Goal: Task Accomplishment & Management: Complete application form

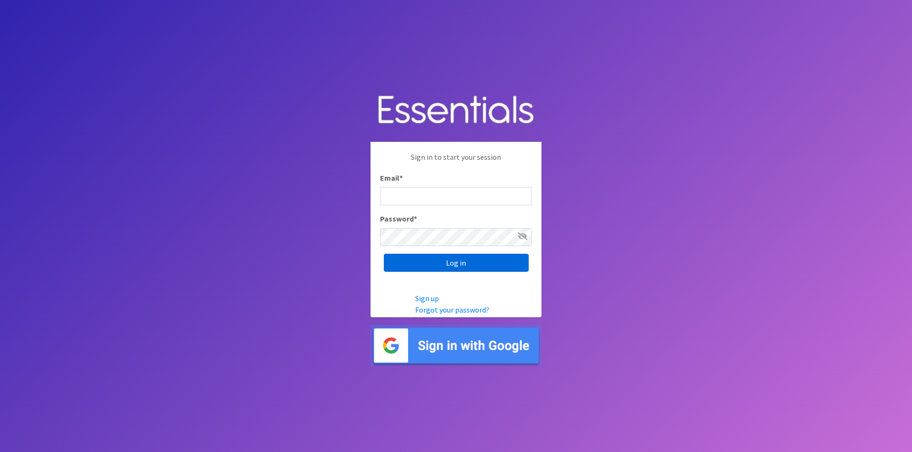
type input "[PERSON_NAME][EMAIL_ADDRESS][PERSON_NAME][DOMAIN_NAME]"
click at [445, 264] on input "Log in" at bounding box center [456, 263] width 145 height 18
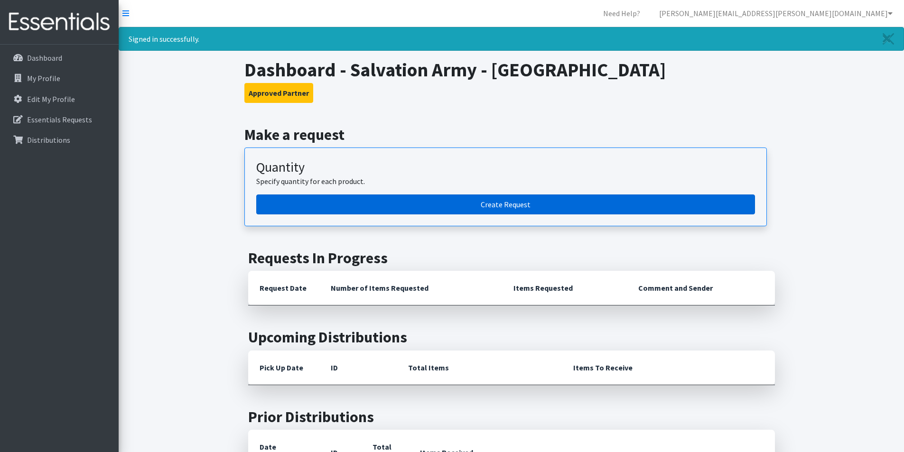
click at [441, 209] on link "Create Request" at bounding box center [505, 205] width 499 height 20
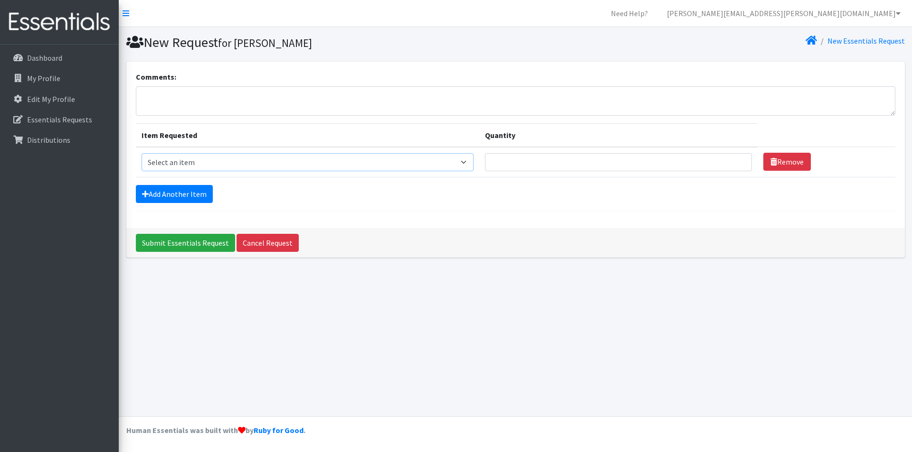
click at [205, 161] on select "Select an item Diapers - Newborn Diapers - Preemie Diapers - Size 1 Diapers - S…" at bounding box center [307, 162] width 332 height 18
select select "73"
click at [141, 153] on select "Select an item Diapers - Newborn Diapers - Preemie Diapers - Size 1 Diapers - S…" at bounding box center [307, 162] width 332 height 18
click at [529, 157] on input "Quantity" at bounding box center [618, 162] width 267 height 18
type input "400"
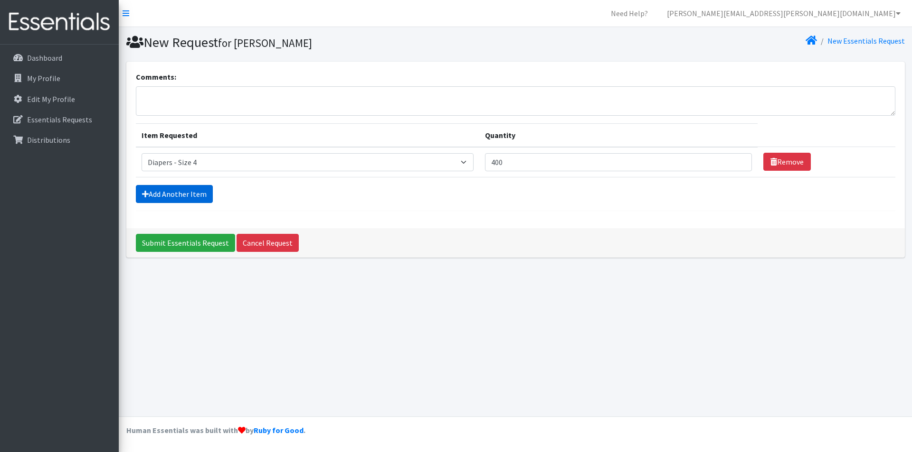
click at [154, 197] on link "Add Another Item" at bounding box center [174, 194] width 77 height 18
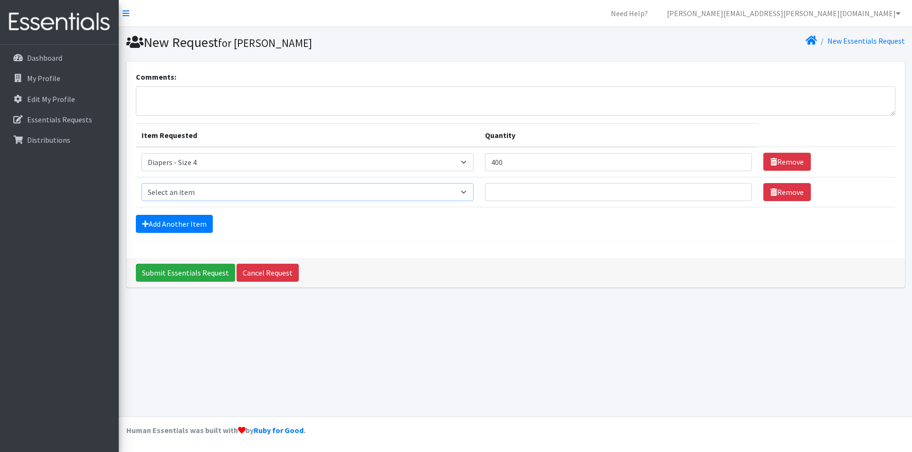
click at [184, 191] on select "Select an item Diapers - Newborn Diapers - Preemie Diapers - Size 1 Diapers - S…" at bounding box center [307, 192] width 332 height 18
select select "74"
click at [141, 183] on select "Select an item Diapers - Newborn Diapers - Preemie Diapers - Size 1 Diapers - S…" at bounding box center [307, 192] width 332 height 18
click at [553, 190] on input "Quantity" at bounding box center [618, 192] width 267 height 18
type input "775"
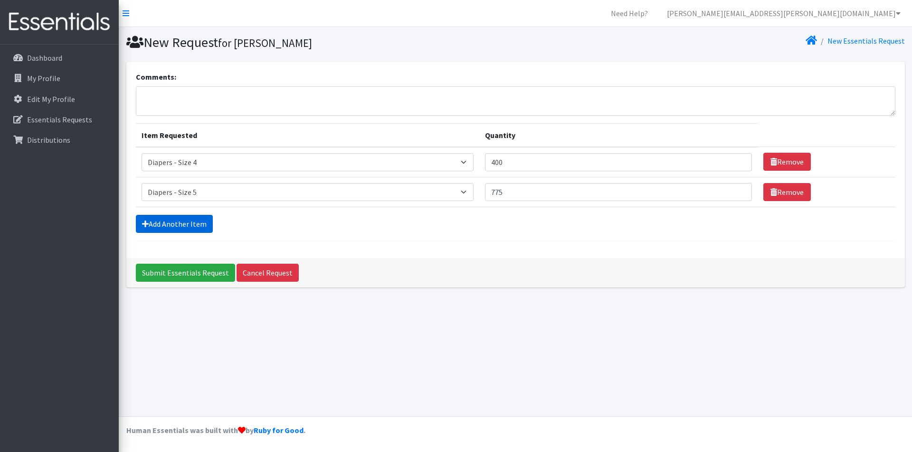
click at [198, 220] on link "Add Another Item" at bounding box center [174, 224] width 77 height 18
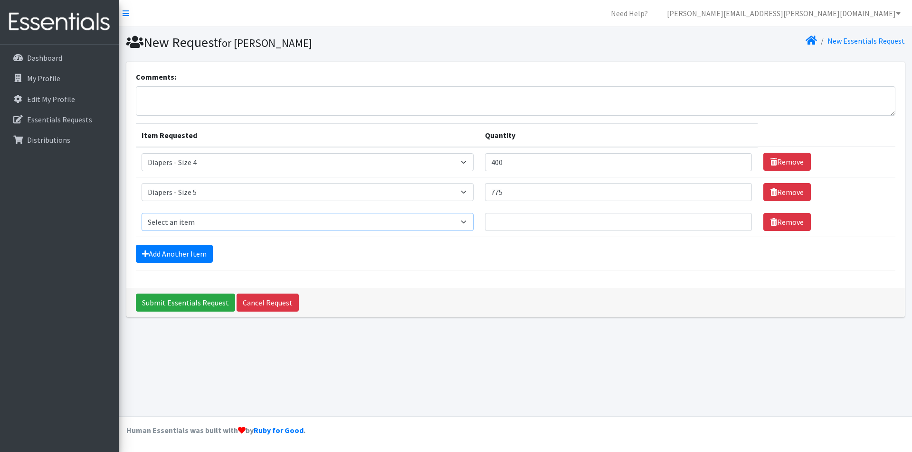
click at [207, 225] on select "Select an item Diapers - Newborn Diapers - Preemie Diapers - Size 1 Diapers - S…" at bounding box center [307, 222] width 332 height 18
select select "75"
click at [141, 213] on select "Select an item Diapers - Newborn Diapers - Preemie Diapers - Size 1 Diapers - S…" at bounding box center [307, 222] width 332 height 18
click at [498, 227] on input "Quantity" at bounding box center [618, 222] width 267 height 18
type input "800"
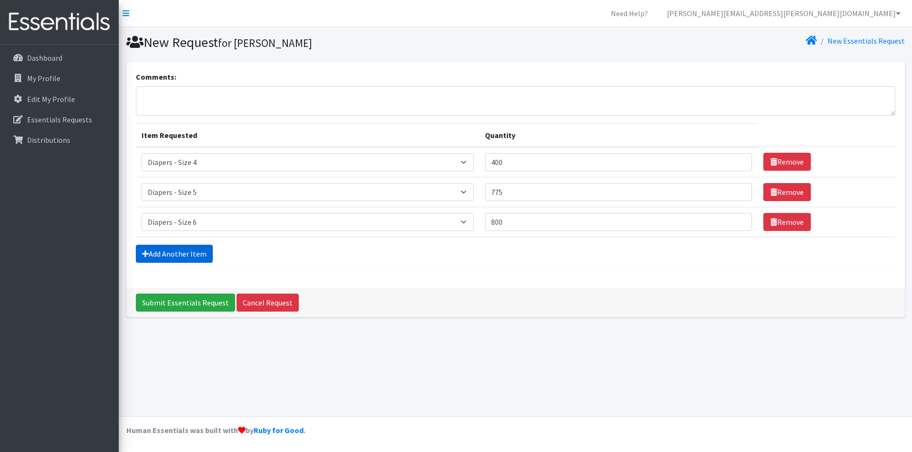
click at [195, 254] on link "Add Another Item" at bounding box center [174, 254] width 77 height 18
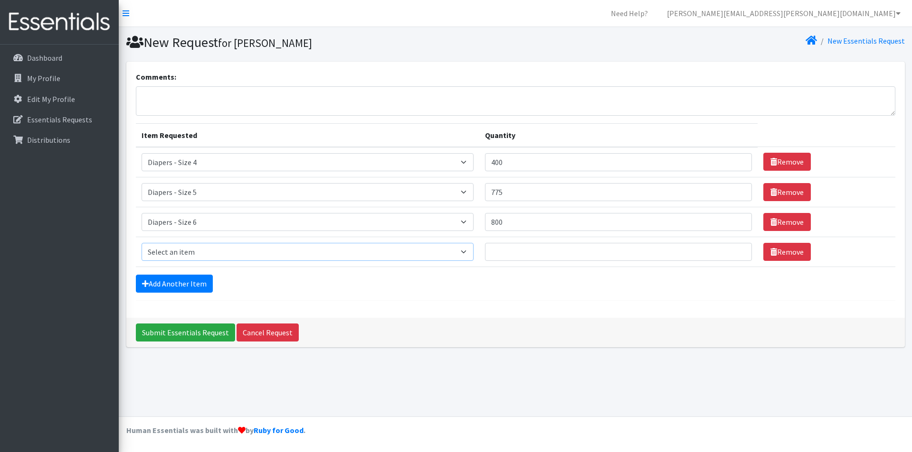
click at [198, 253] on select "Select an item Diapers - Newborn Diapers - Preemie Diapers - Size 1 Diapers - S…" at bounding box center [307, 252] width 332 height 18
select select "9066"
click at [141, 243] on select "Select an item Diapers - Newborn Diapers - Preemie Diapers - Size 1 Diapers - S…" at bounding box center [307, 252] width 332 height 18
click at [521, 249] on input "Quantity" at bounding box center [618, 252] width 267 height 18
type input "3"
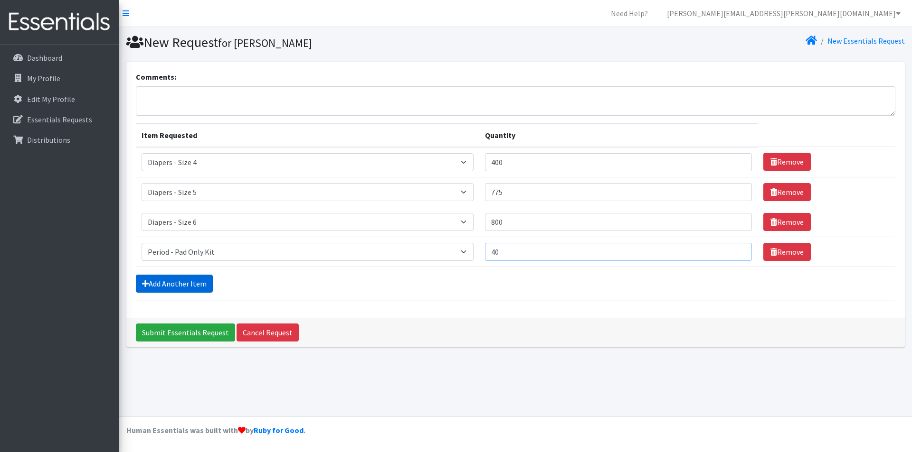
type input "40"
click at [207, 280] on link "Add Another Item" at bounding box center [174, 284] width 77 height 18
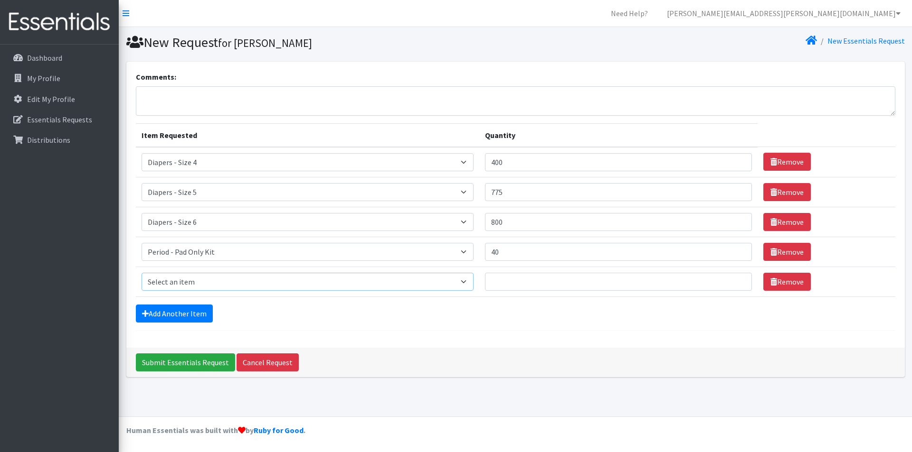
click at [208, 279] on select "Select an item Diapers - Newborn Diapers - Preemie Diapers - Size 1 Diapers - S…" at bounding box center [307, 282] width 332 height 18
select select "9067"
click at [141, 273] on select "Select an item Diapers - Newborn Diapers - Preemie Diapers - Size 1 Diapers - S…" at bounding box center [307, 282] width 332 height 18
click at [529, 285] on input "Quantity" at bounding box center [618, 282] width 267 height 18
type input "40"
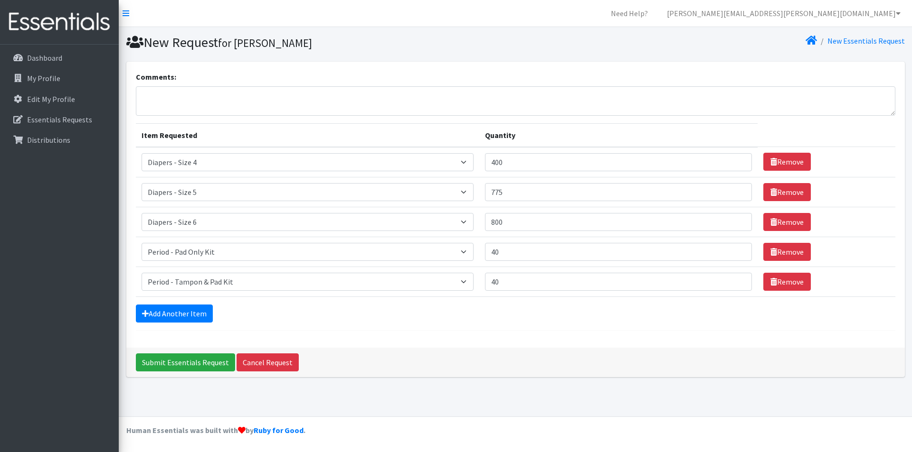
click at [213, 314] on div "Add Another Item" at bounding box center [515, 314] width 759 height 18
click at [206, 312] on link "Add Another Item" at bounding box center [174, 314] width 77 height 18
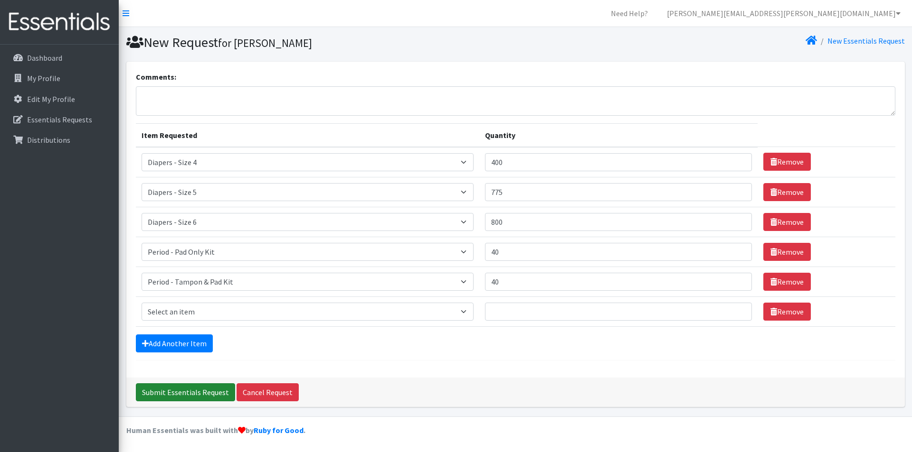
click at [182, 398] on input "Submit Essentials Request" at bounding box center [185, 393] width 99 height 18
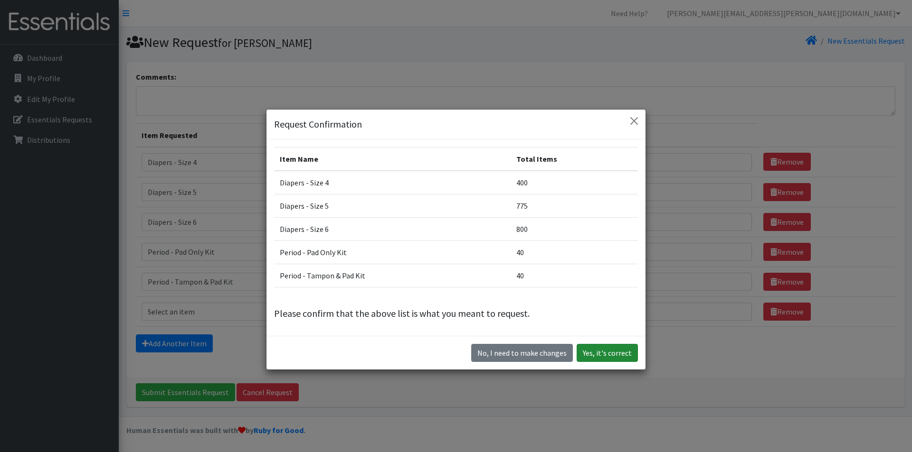
click at [593, 357] on button "Yes, it's correct" at bounding box center [606, 353] width 61 height 18
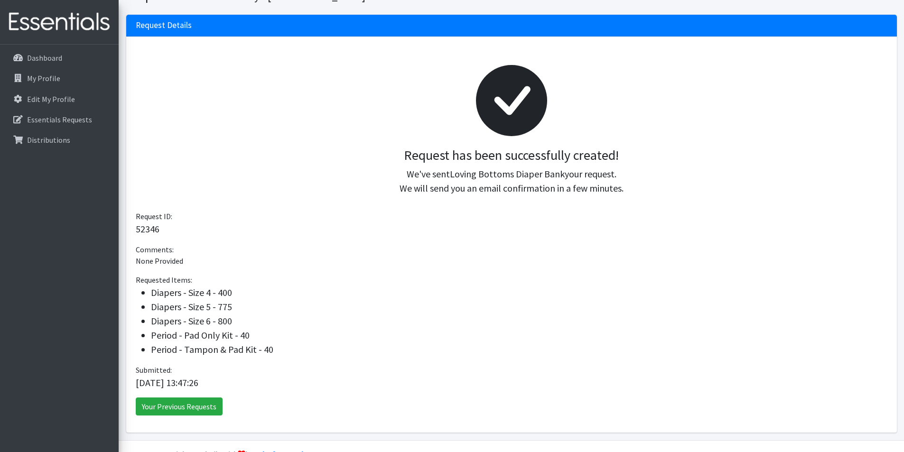
scroll to position [102, 0]
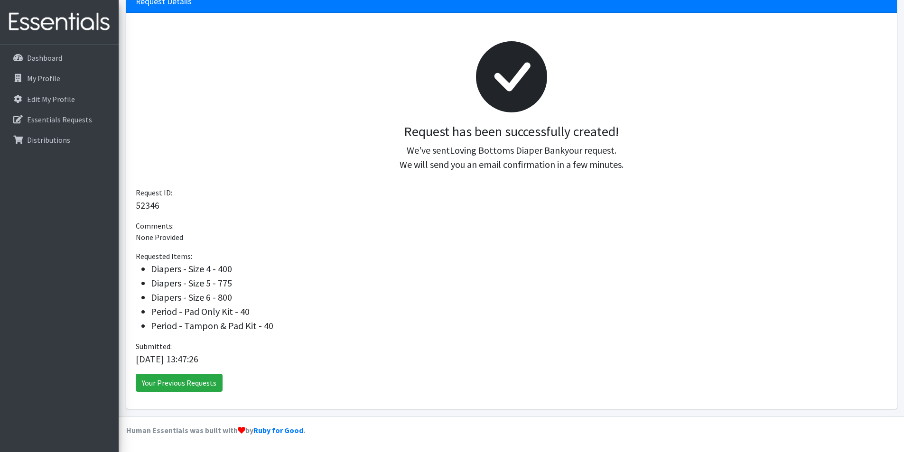
click at [202, 373] on div "Request has been successfully created! We've sent Loving Bottoms Diaper Bank yo…" at bounding box center [511, 211] width 771 height 397
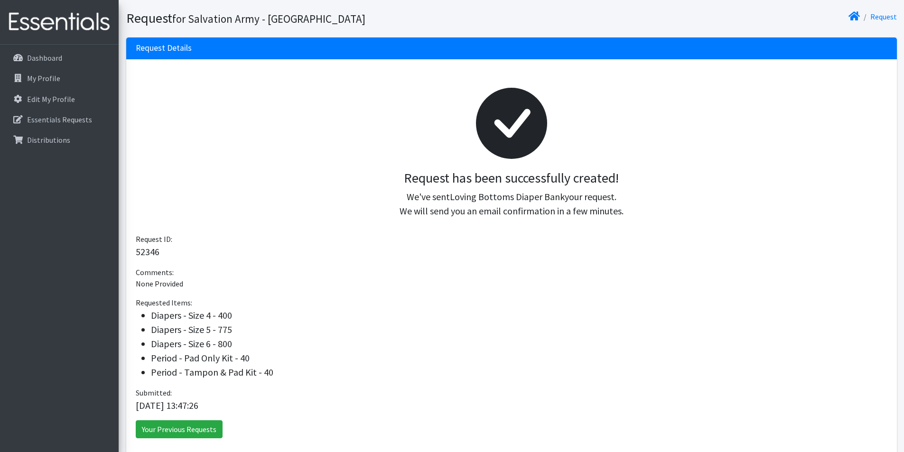
scroll to position [0, 0]
